Goal: Task Accomplishment & Management: Manage account settings

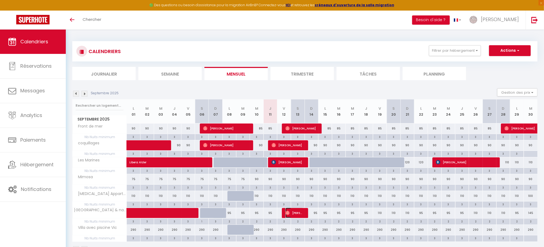
click at [294, 213] on span "[PERSON_NAME]" at bounding box center [294, 213] width 18 height 10
select select "OK"
select select "0"
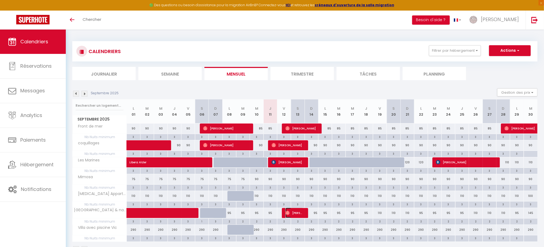
select select "1"
select select
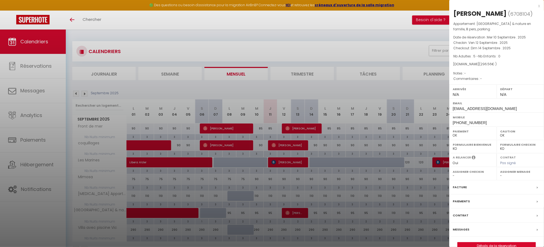
click at [465, 231] on label "Messages" at bounding box center [460, 229] width 17 height 6
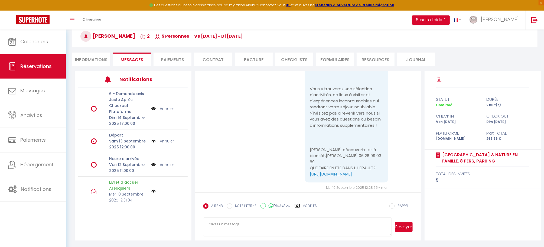
scroll to position [495, 0]
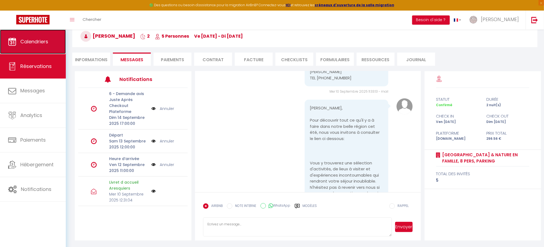
click at [30, 40] on span "Calendriers" at bounding box center [34, 41] width 28 height 7
